Goal: Navigation & Orientation: Find specific page/section

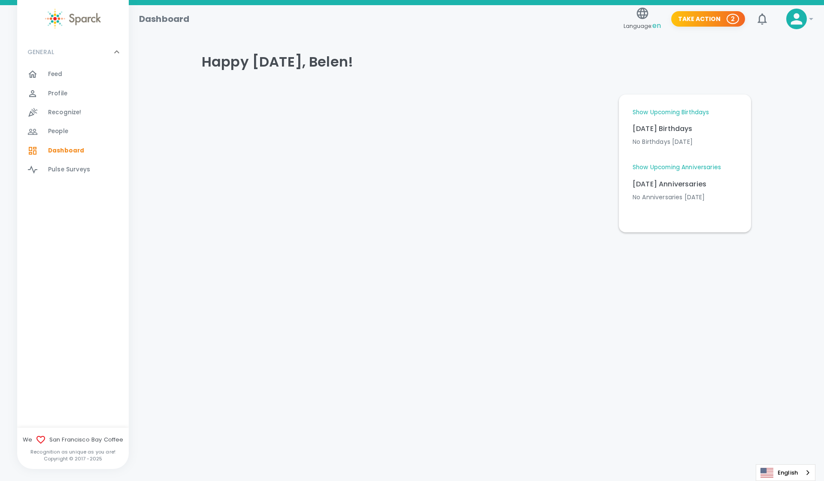
click at [688, 111] on link "Show Upcoming Birthdays" at bounding box center [671, 112] width 76 height 9
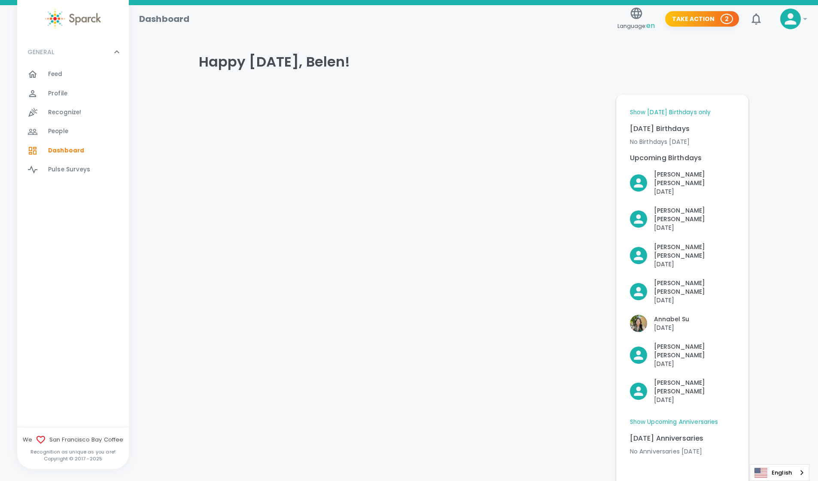
click at [59, 77] on span "Feed" at bounding box center [55, 74] width 15 height 9
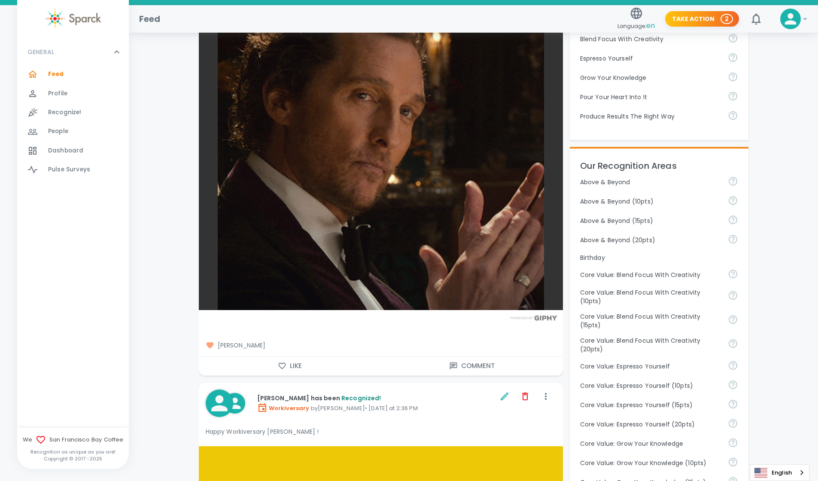
scroll to position [285, 0]
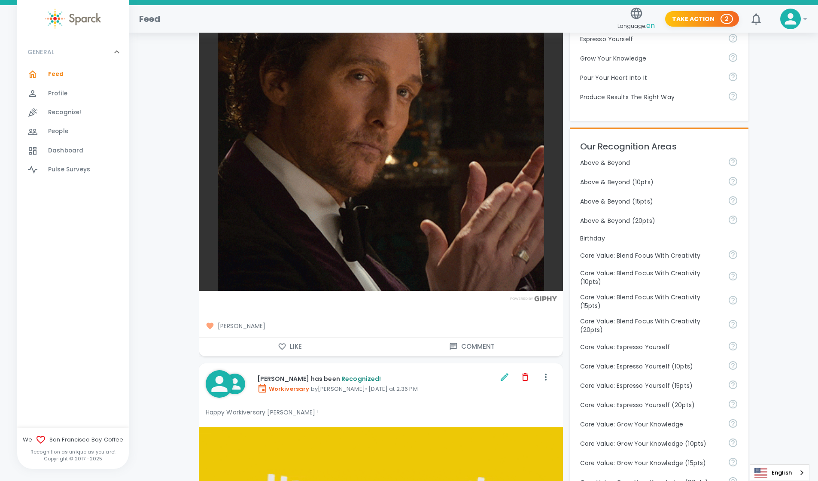
click at [282, 343] on icon "button" at bounding box center [282, 346] width 9 height 9
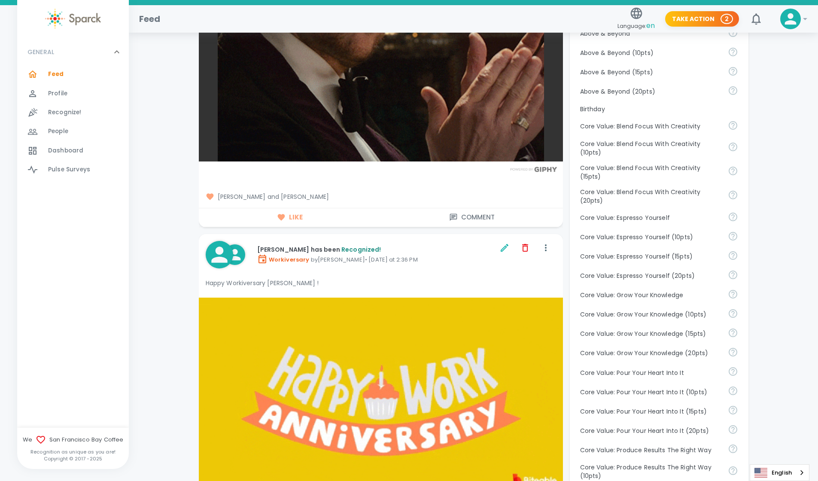
scroll to position [459, 0]
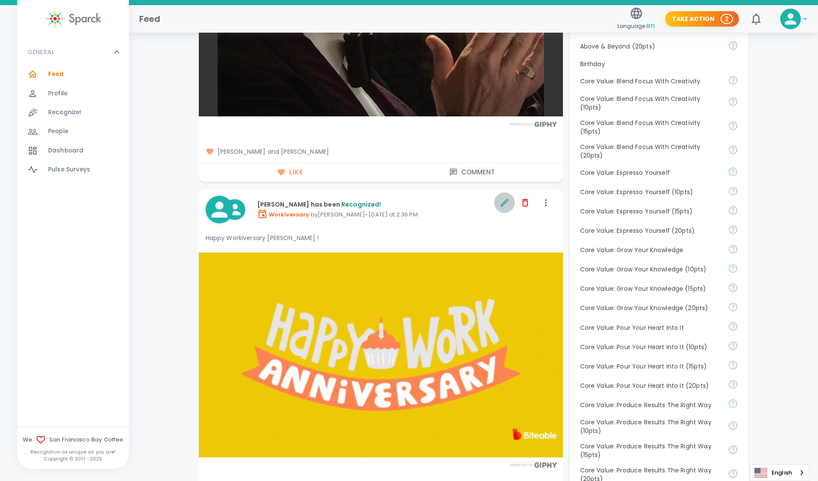
click at [505, 204] on icon "button" at bounding box center [504, 202] width 10 height 10
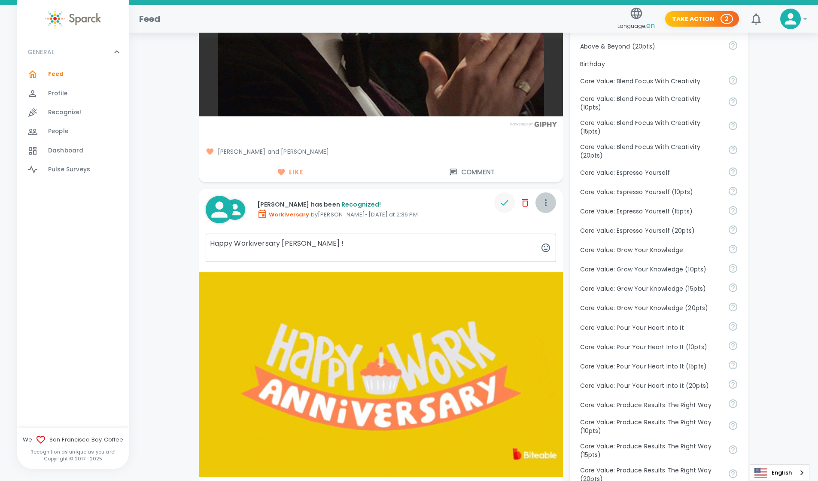
click at [543, 203] on icon "button" at bounding box center [545, 202] width 10 height 10
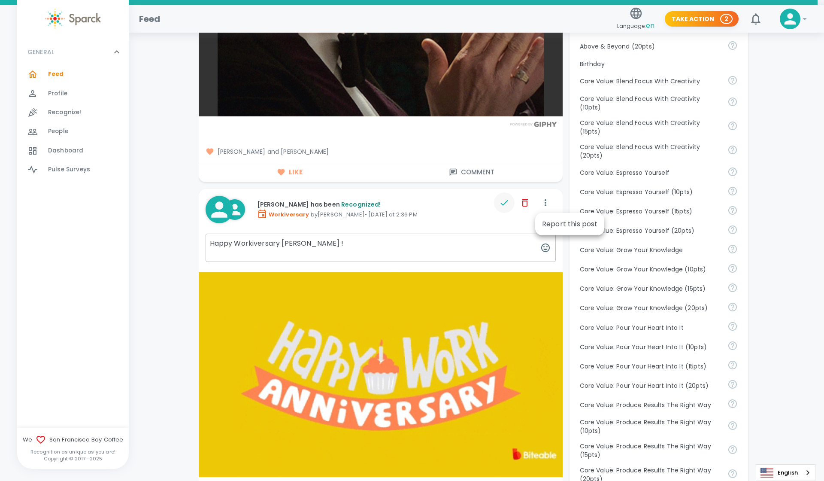
click at [818, 58] on div at bounding box center [412, 240] width 824 height 481
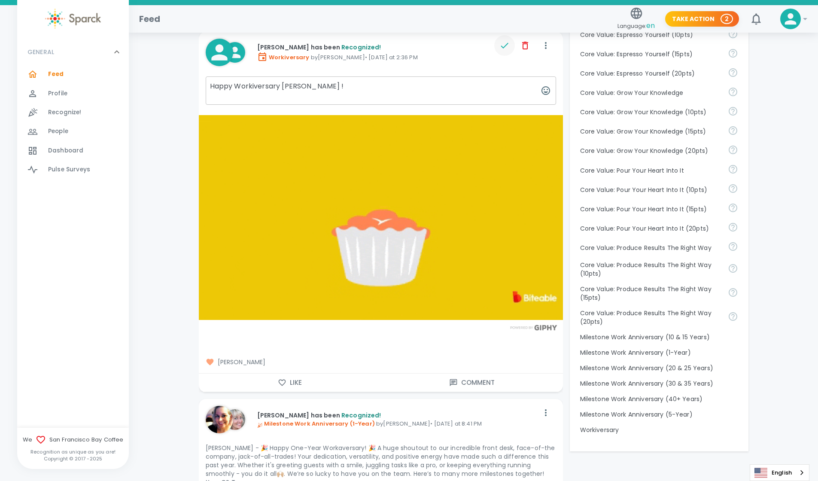
scroll to position [0, 0]
